Goal: Transaction & Acquisition: Purchase product/service

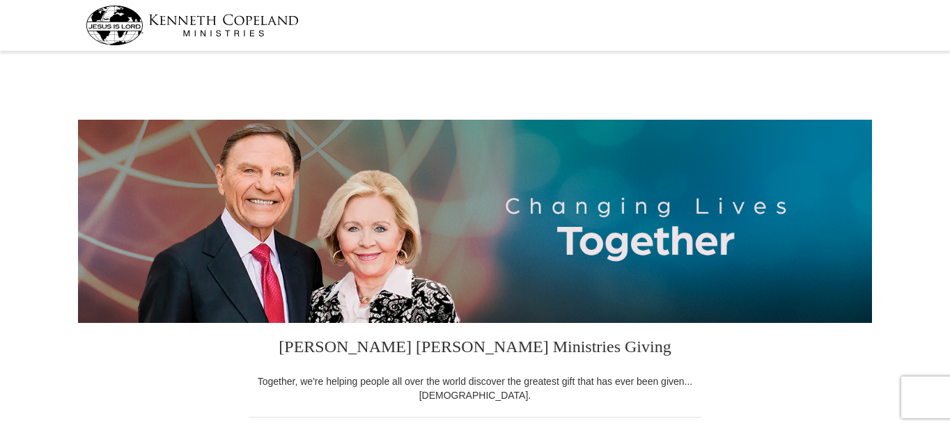
select select "MO"
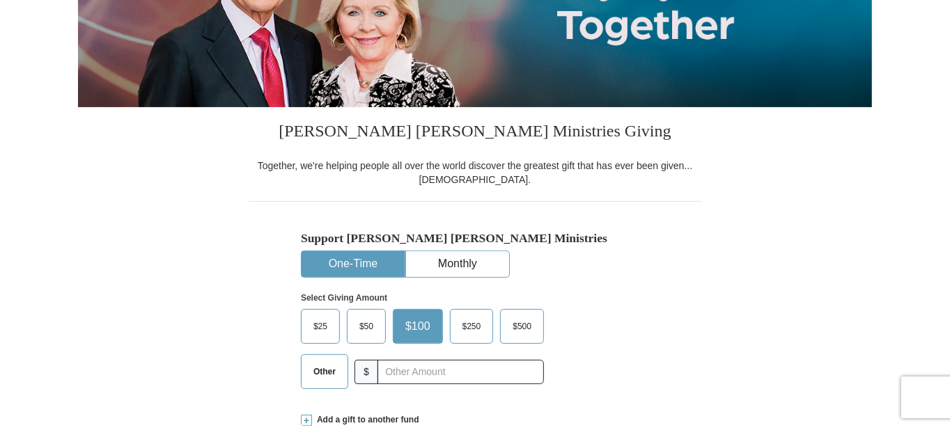
scroll to position [278, 0]
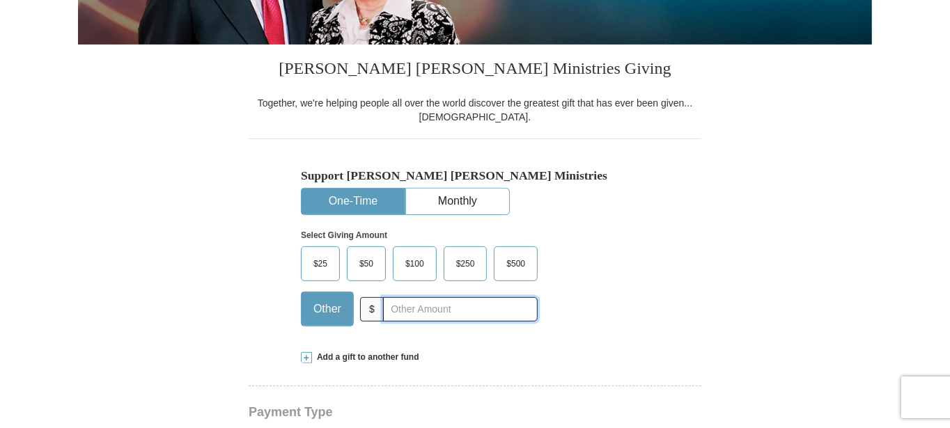
click at [418, 307] on input "text" at bounding box center [460, 309] width 155 height 24
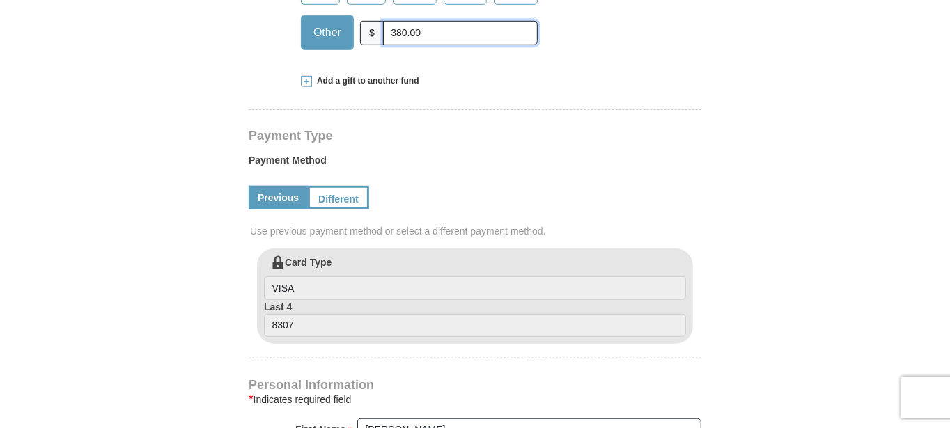
scroll to position [627, 0]
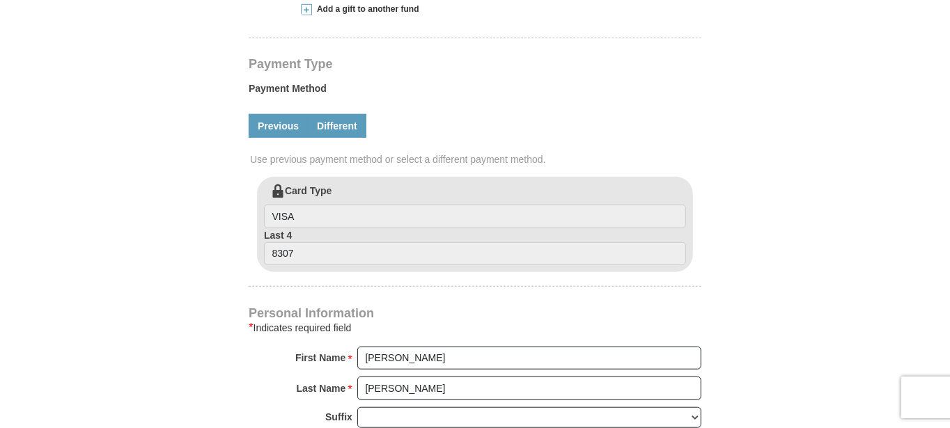
type input "380.00"
click at [339, 123] on link "Different" at bounding box center [337, 126] width 58 height 24
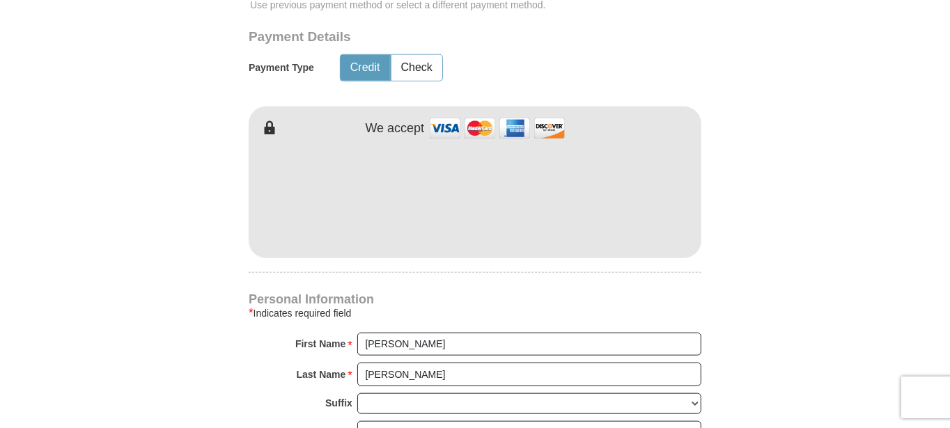
scroll to position [696, 0]
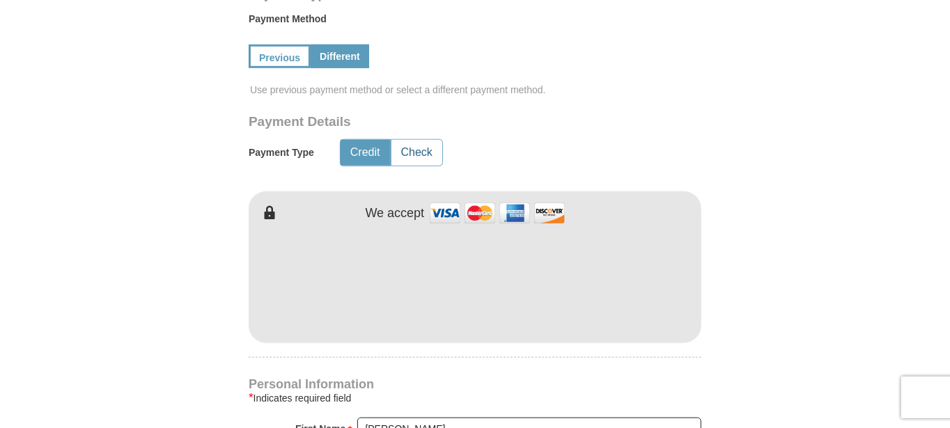
click at [415, 150] on button "Check" at bounding box center [416, 153] width 51 height 26
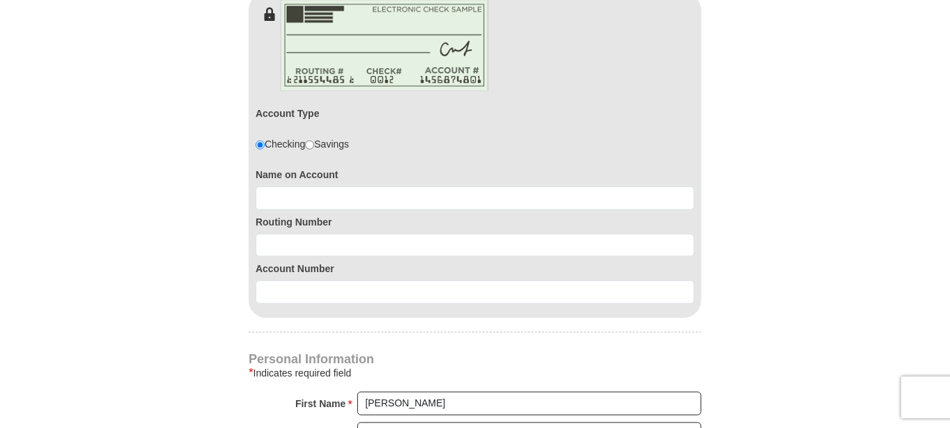
scroll to position [905, 0]
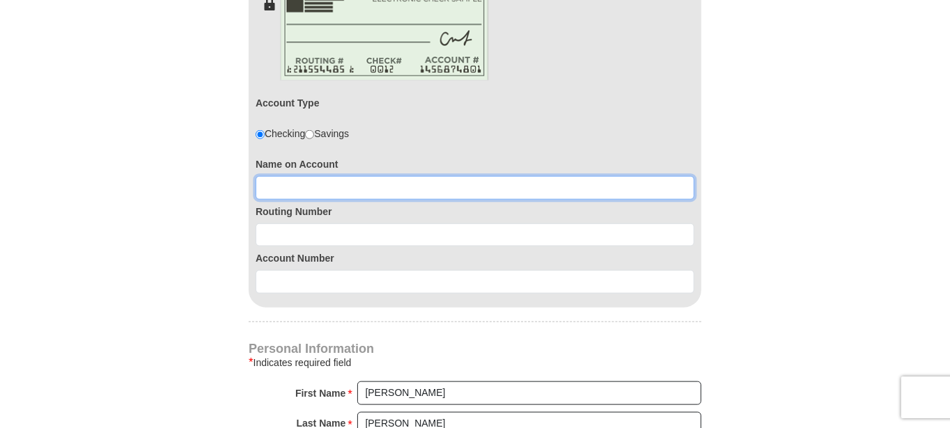
click at [318, 189] on input at bounding box center [474, 188] width 439 height 24
type input "[PERSON_NAME] and [PERSON_NAME]"
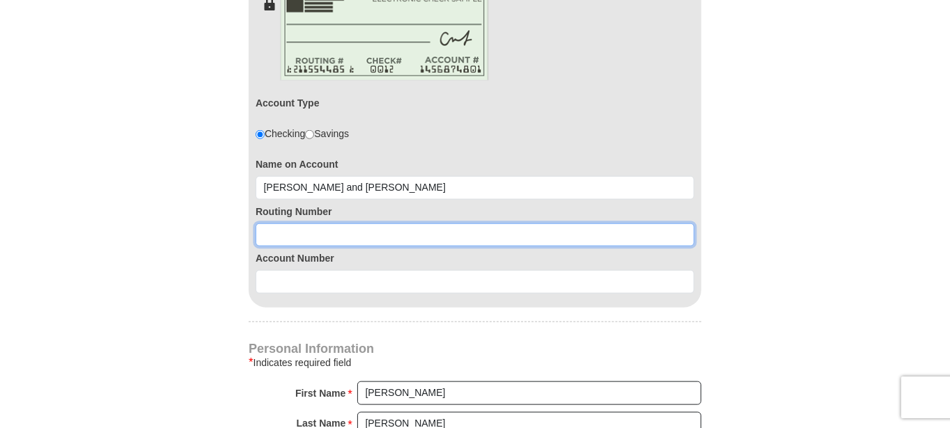
click at [361, 230] on input at bounding box center [474, 235] width 439 height 24
click at [310, 230] on input at bounding box center [474, 235] width 439 height 24
paste input "291881216"
type input "291881216"
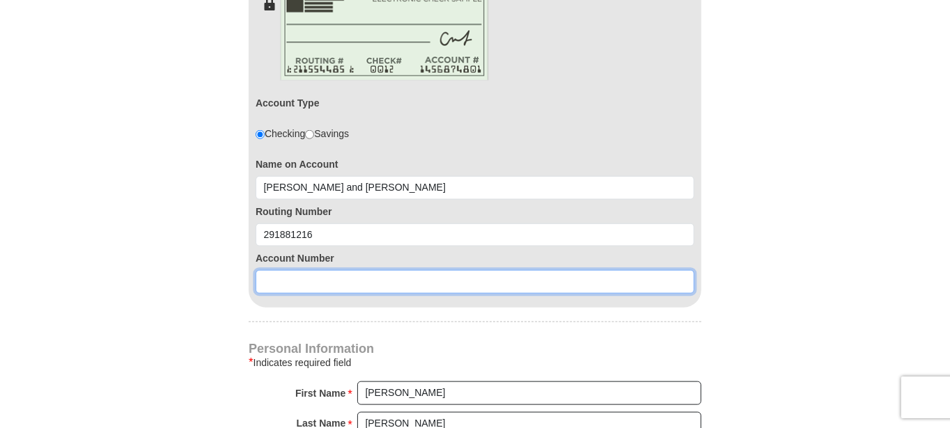
click at [326, 280] on input at bounding box center [474, 282] width 439 height 24
click at [334, 276] on input at bounding box center [474, 282] width 439 height 24
paste input "1711779570"
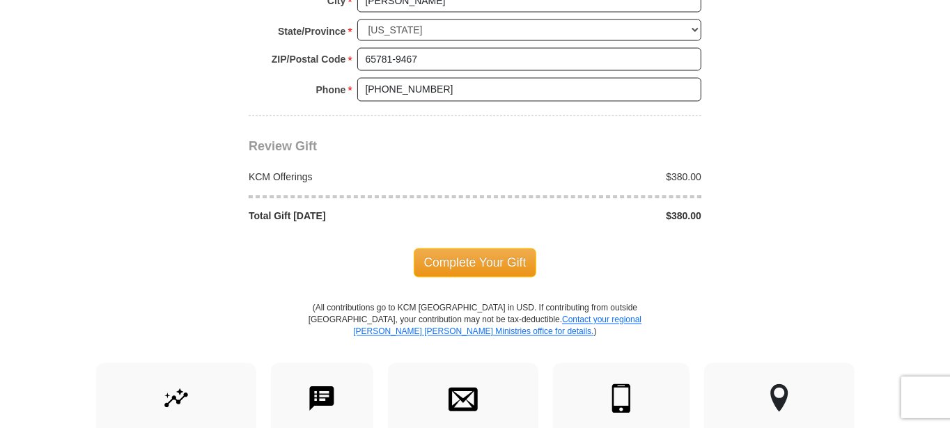
scroll to position [1601, 0]
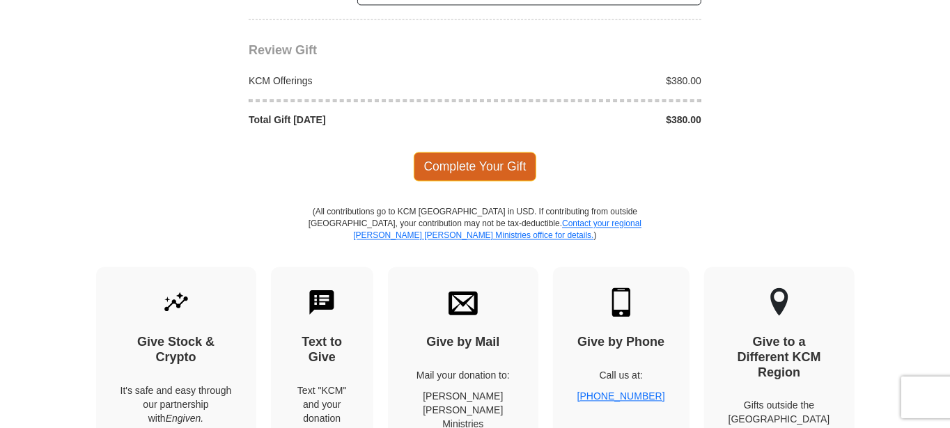
type input "1711779570"
click at [467, 157] on span "Complete Your Gift" at bounding box center [474, 166] width 123 height 29
